Goal: Task Accomplishment & Management: Manage account settings

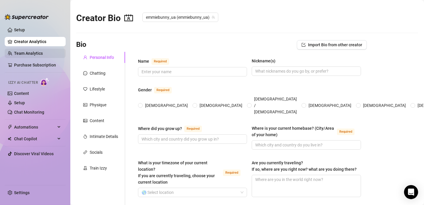
click at [36, 51] on link "Team Analytics" at bounding box center [28, 53] width 29 height 5
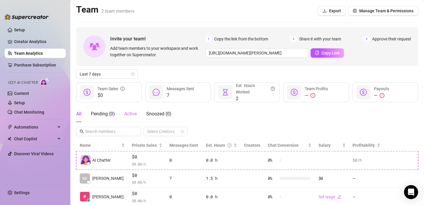
scroll to position [18, 0]
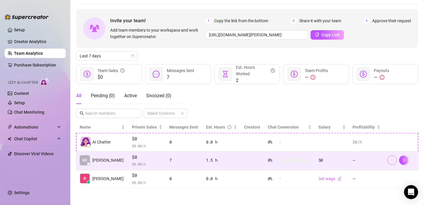
click at [390, 160] on icon "more" at bounding box center [392, 160] width 4 height 4
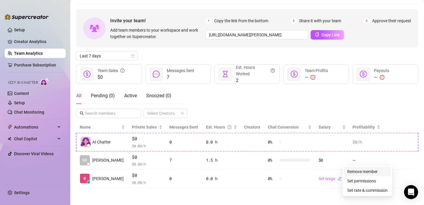
click at [355, 173] on link "Remove member" at bounding box center [363, 172] width 31 height 5
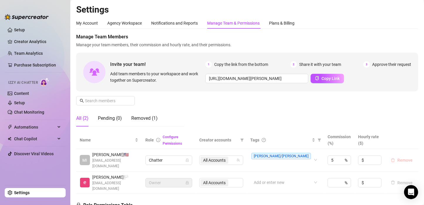
click at [398, 160] on span "Remove" at bounding box center [405, 160] width 15 height 5
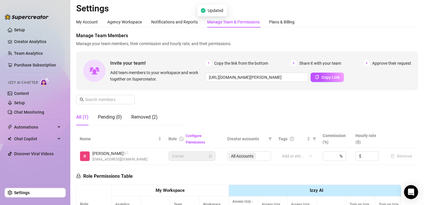
scroll to position [1, 0]
